Goal: Task Accomplishment & Management: Manage account settings

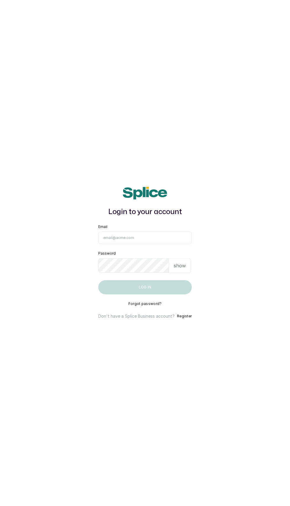
click at [170, 244] on input "Email" at bounding box center [145, 238] width 94 height 12
type input "info@taupesalon.com"
click at [98, 280] on button "Log in" at bounding box center [145, 287] width 94 height 14
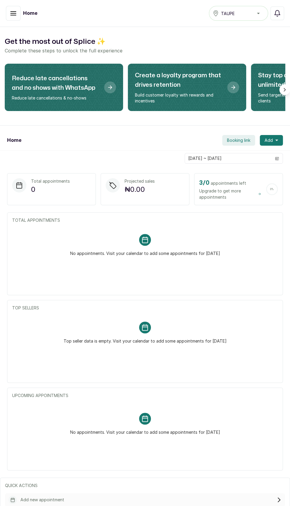
click at [18, 18] on button "button" at bounding box center [13, 13] width 15 height 15
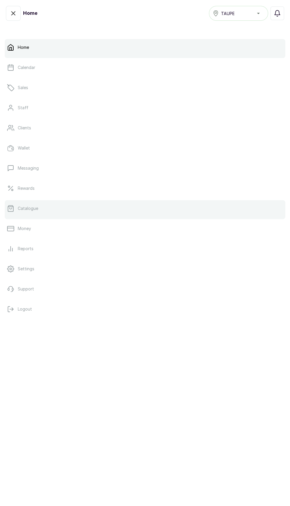
click at [52, 206] on link "Catalogue" at bounding box center [145, 208] width 281 height 17
